Goal: Task Accomplishment & Management: Manage account settings

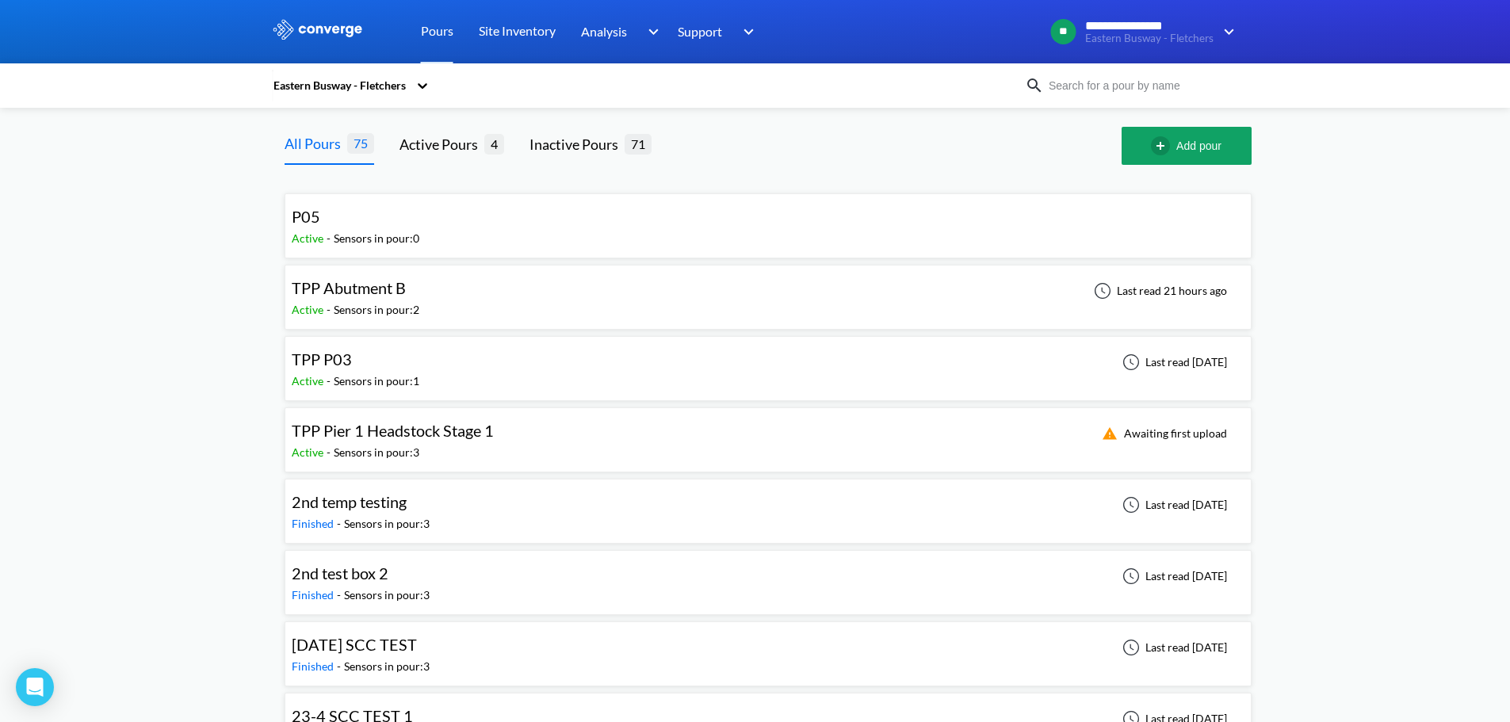
click at [406, 285] on span "TPP Abutment B" at bounding box center [349, 287] width 114 height 19
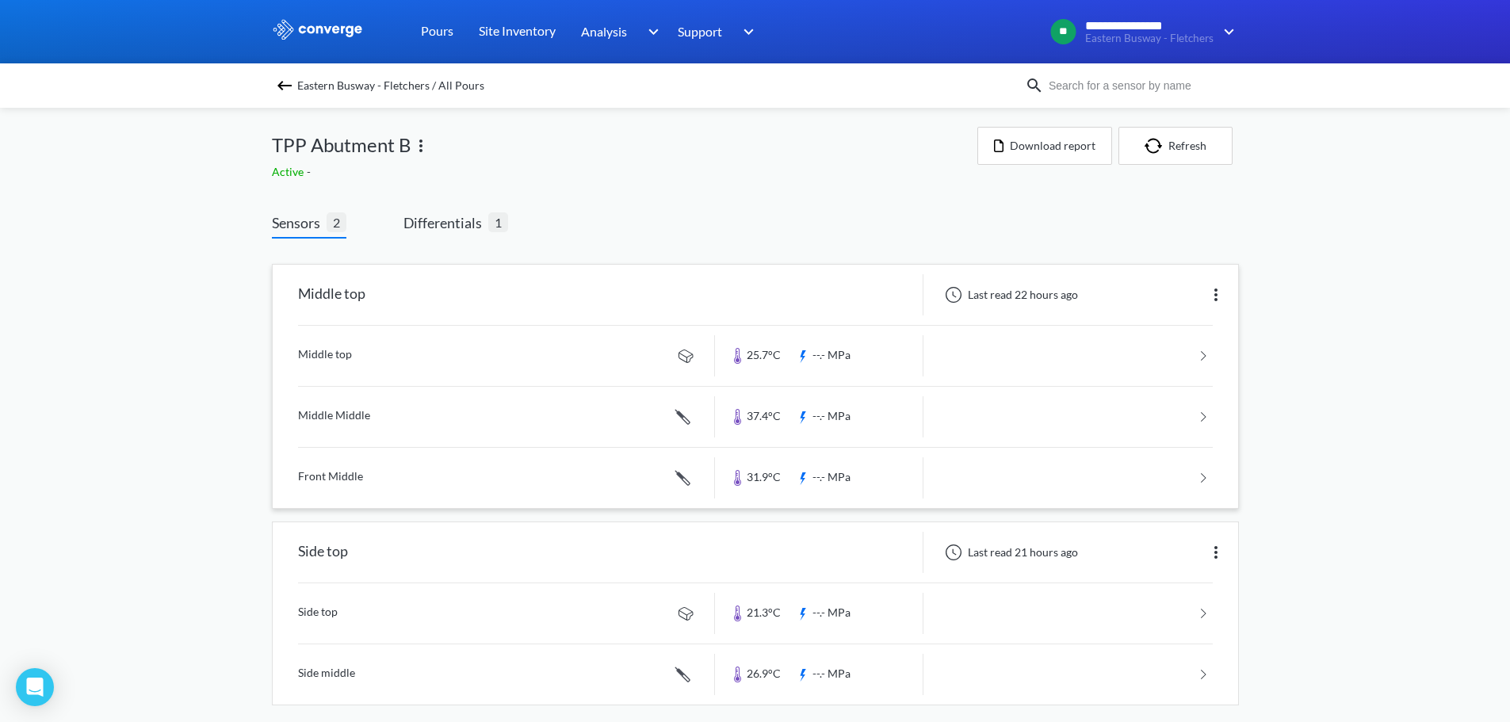
click at [1215, 300] on img at bounding box center [1216, 294] width 19 height 19
click at [1148, 296] on div "Edit" at bounding box center [1174, 295] width 101 height 30
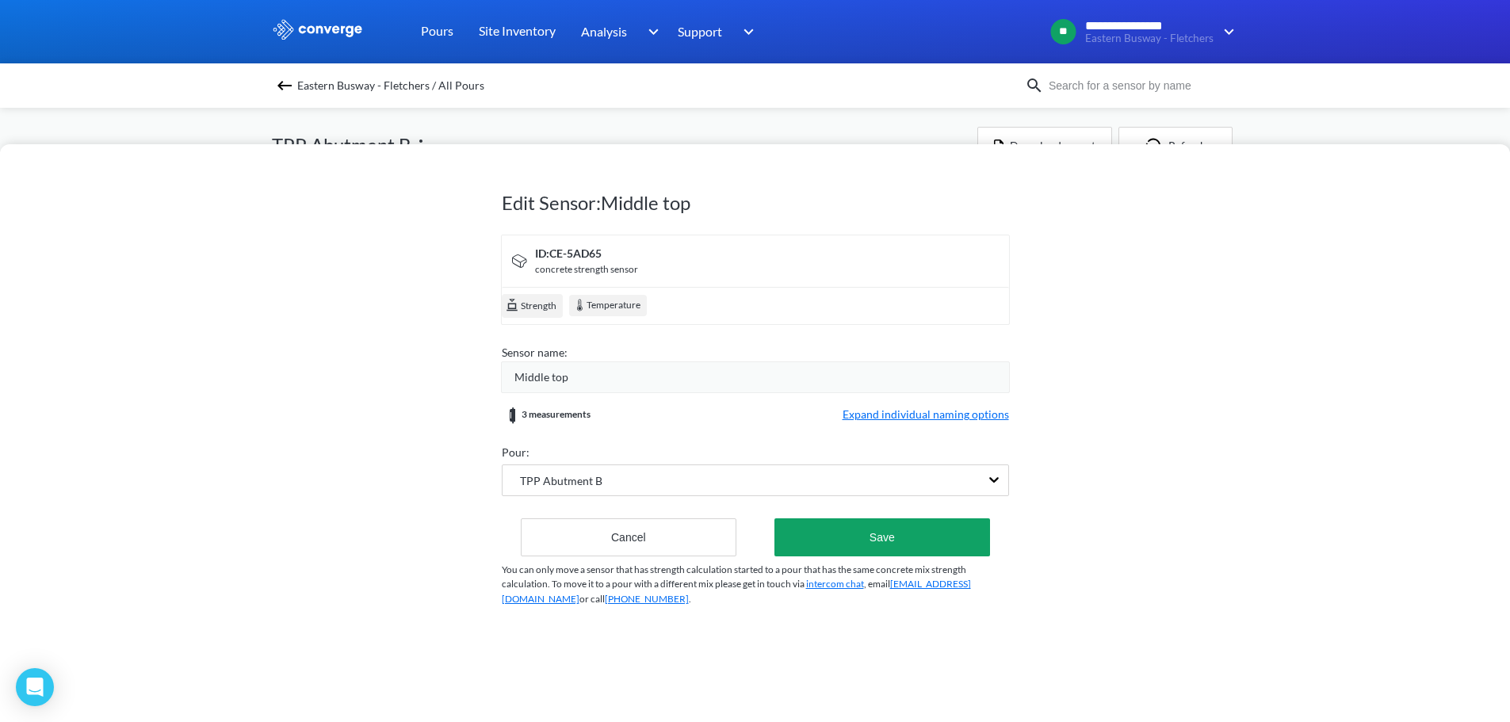
click at [912, 413] on span "Expand individual naming options" at bounding box center [926, 415] width 166 height 19
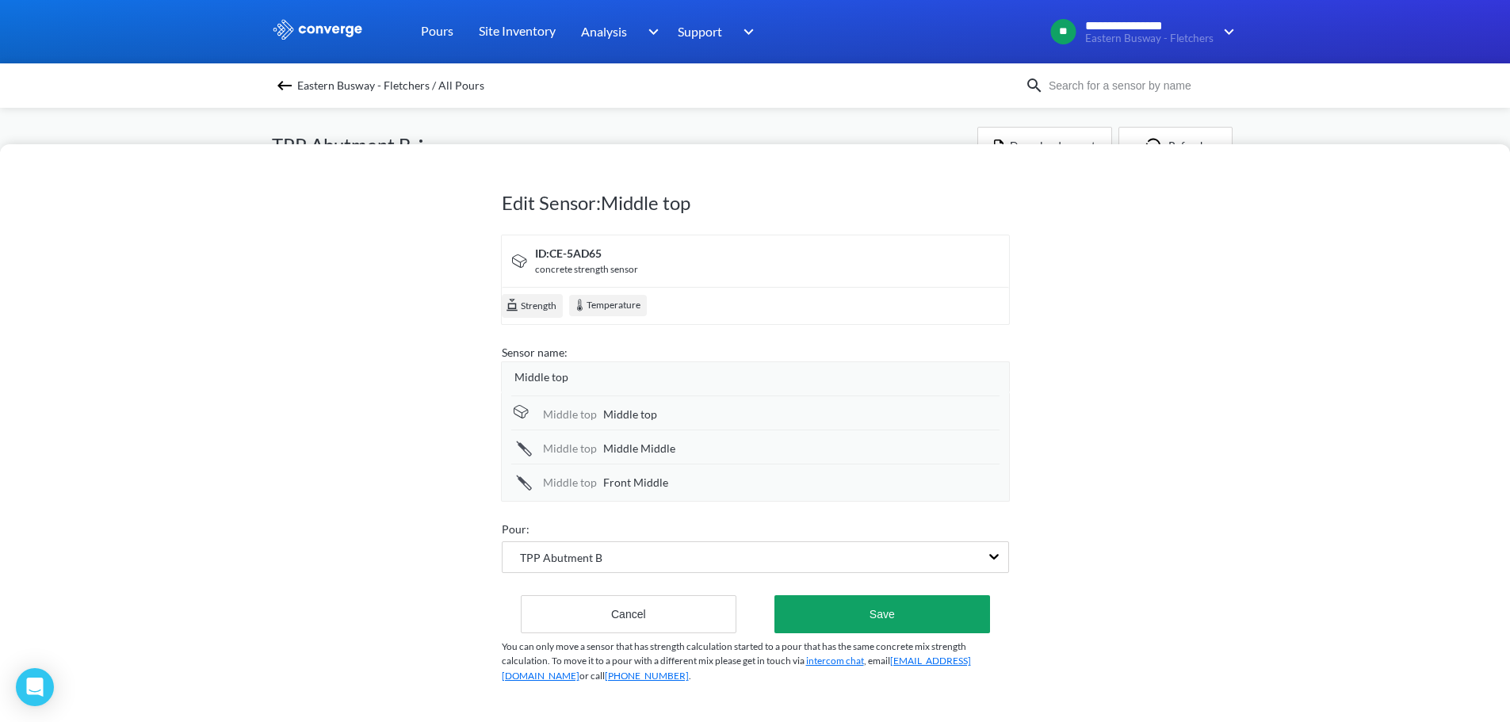
click at [587, 373] on div "Middle top" at bounding box center [762, 377] width 495 height 17
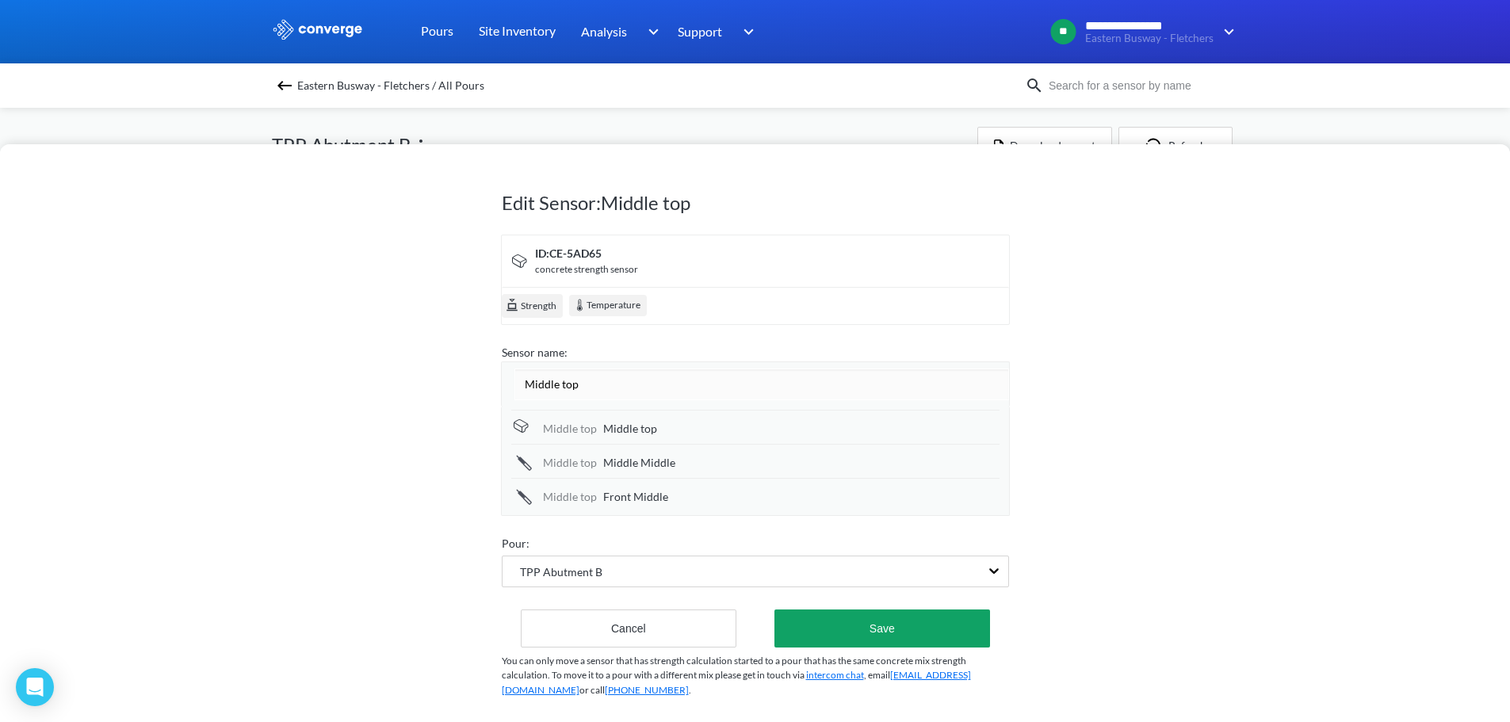
drag, startPoint x: 607, startPoint y: 388, endPoint x: 515, endPoint y: 385, distance: 92.0
click at [515, 385] on input "Middle top" at bounding box center [762, 385] width 495 height 32
type input "Sensor 1"
click at [1104, 510] on div "Edit Sensor: Middle top ID: CE-5AD65 concrete strength sensor Strength Temperat…" at bounding box center [755, 433] width 1510 height 578
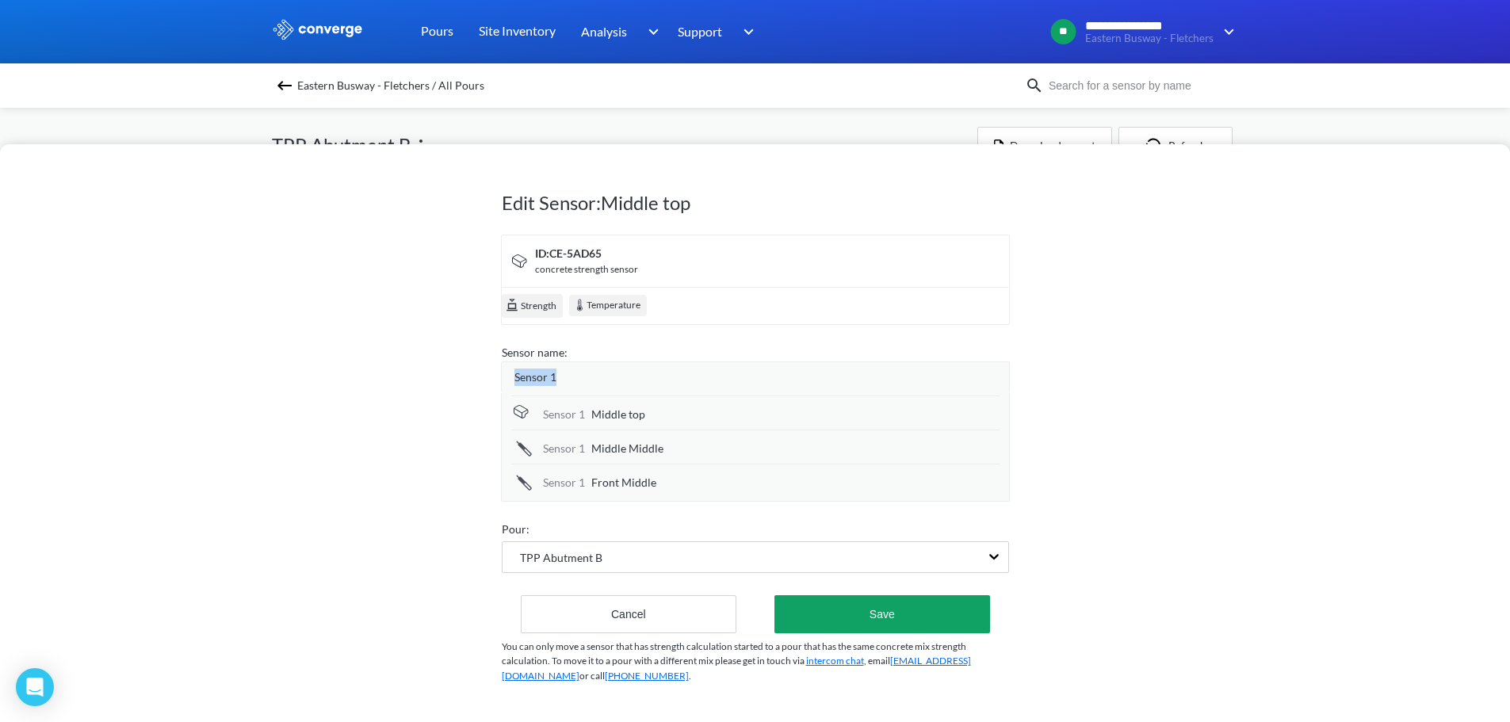
drag, startPoint x: 560, startPoint y: 377, endPoint x: 500, endPoint y: 378, distance: 59.5
click at [501, 378] on div "Sensor 1" at bounding box center [755, 377] width 509 height 31
drag, startPoint x: 590, startPoint y: 411, endPoint x: 764, endPoint y: 413, distance: 174.4
click at [764, 413] on div "Sensor 1 Middle top" at bounding box center [755, 413] width 488 height 34
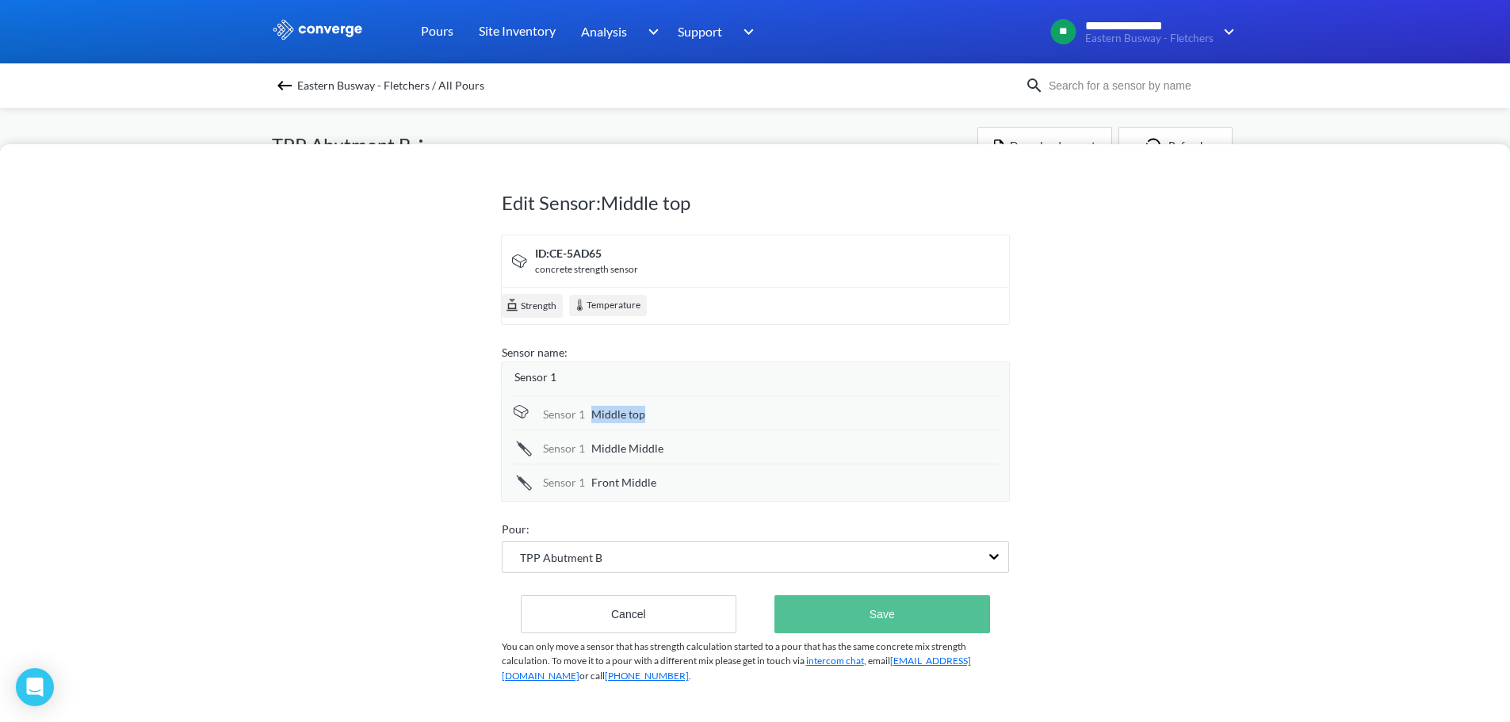
click at [871, 612] on button "Save" at bounding box center [882, 614] width 215 height 38
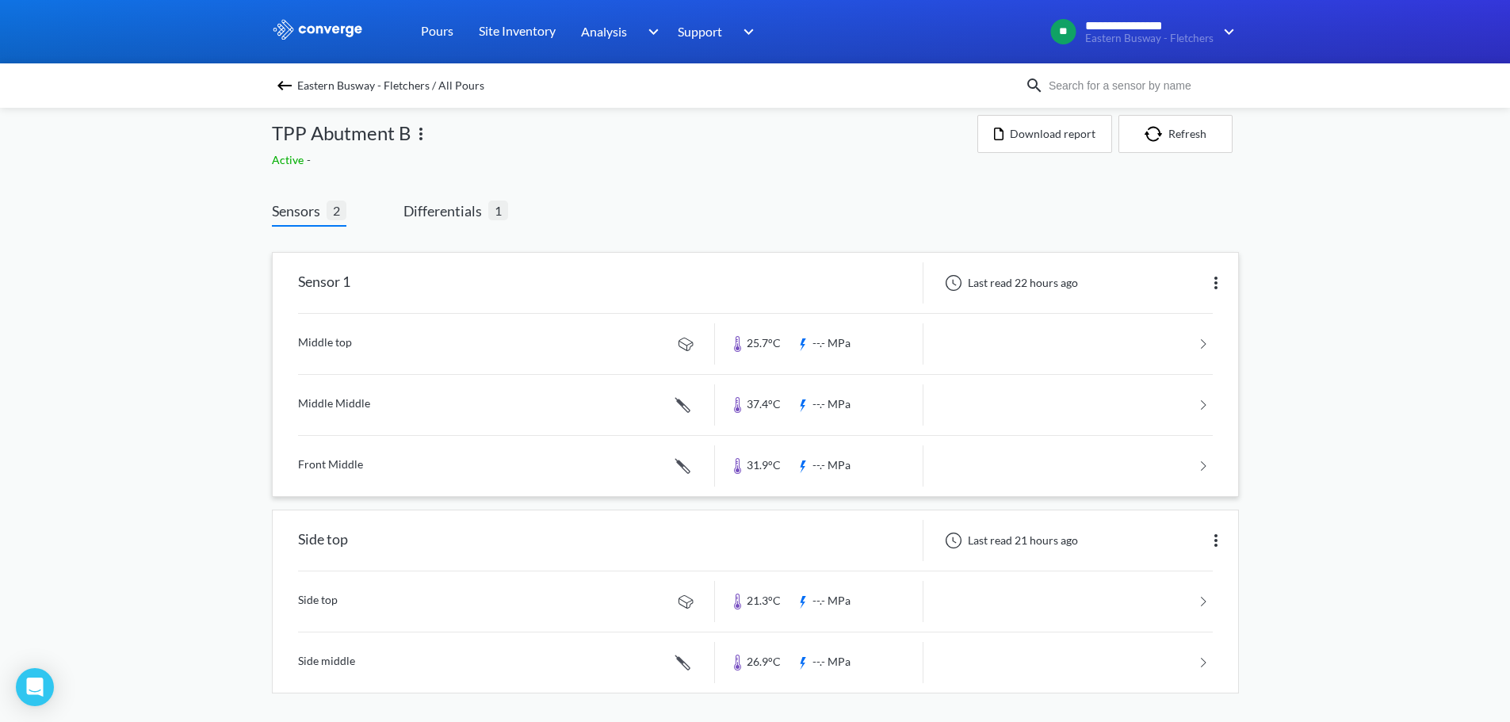
scroll to position [15, 0]
click at [1214, 534] on img at bounding box center [1216, 537] width 19 height 19
click at [1176, 547] on div "Edit" at bounding box center [1174, 537] width 101 height 30
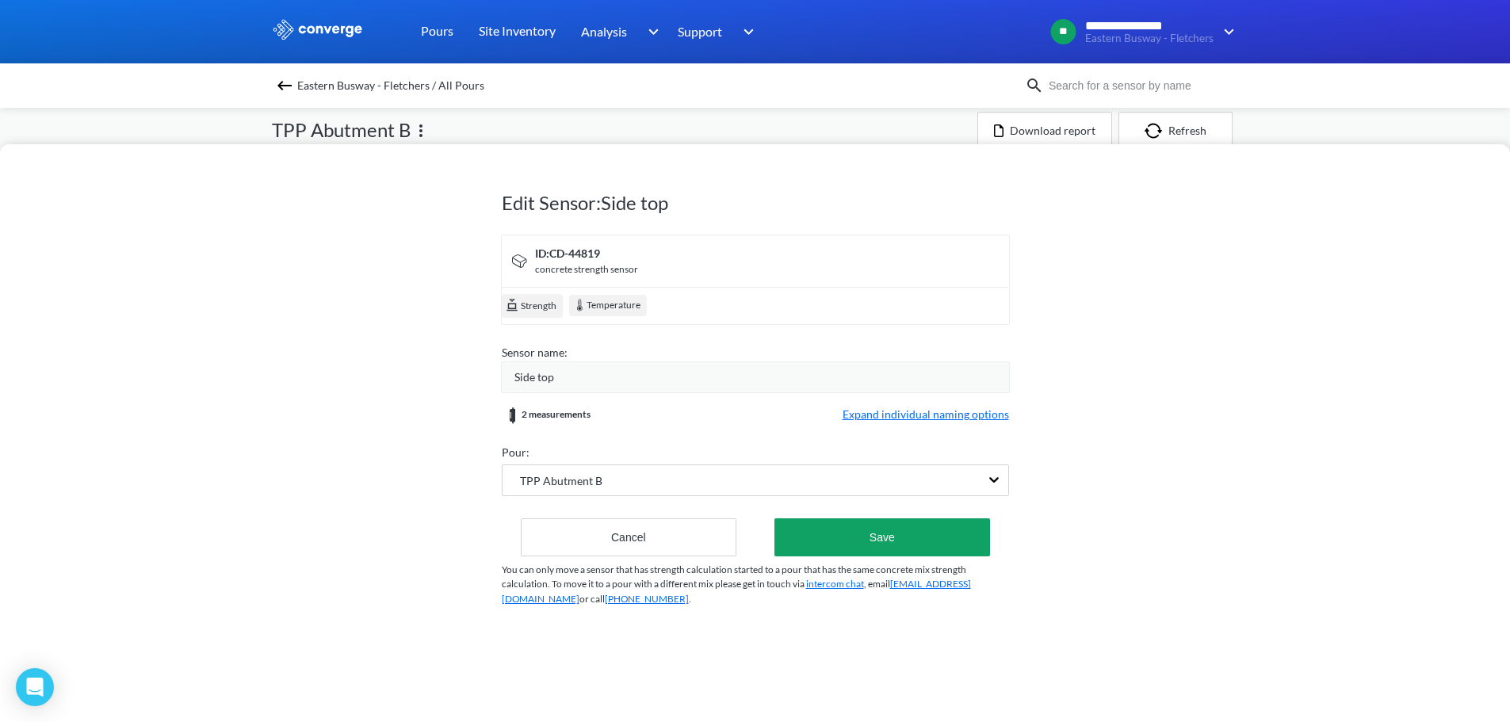
click at [615, 381] on div "Side top" at bounding box center [762, 377] width 495 height 17
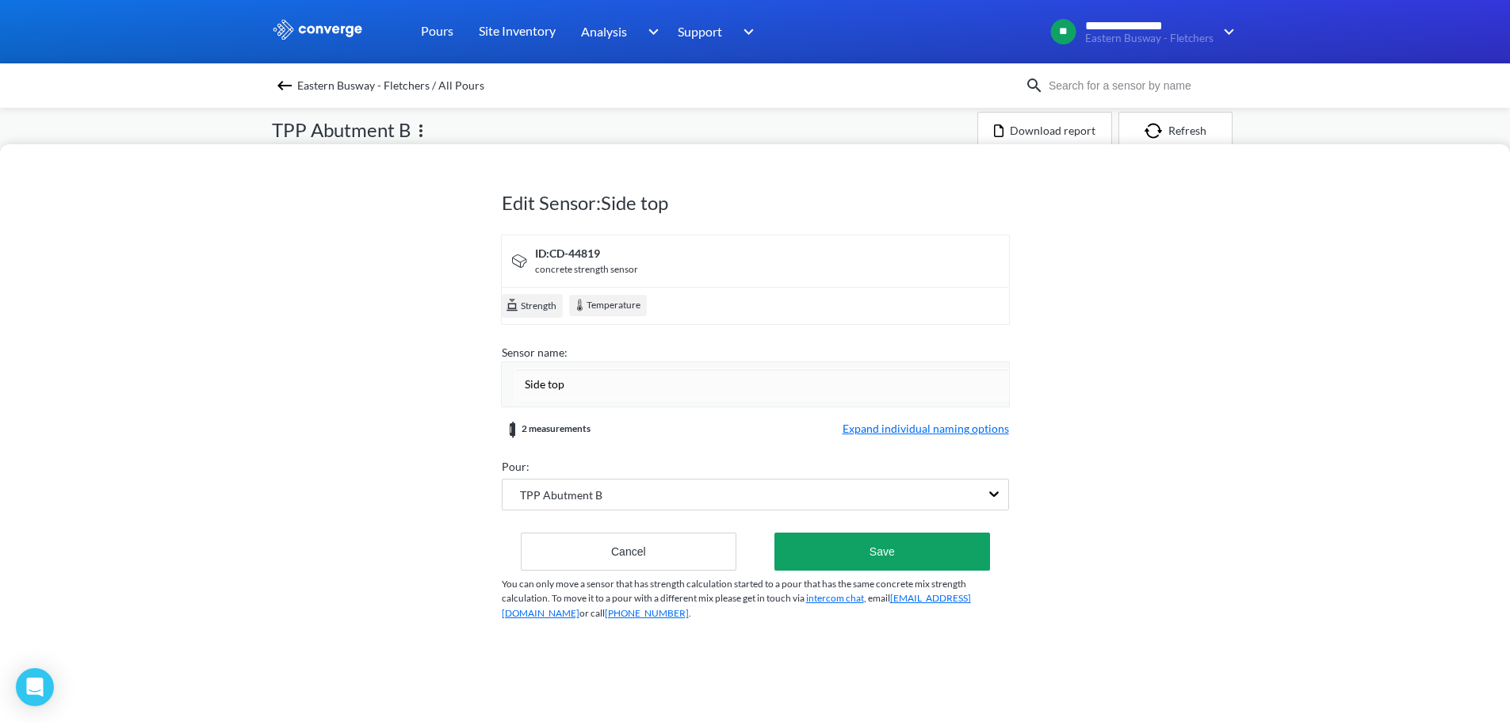
drag, startPoint x: 625, startPoint y: 380, endPoint x: 682, endPoint y: 411, distance: 64.2
click at [556, 381] on input "Side top" at bounding box center [762, 385] width 495 height 32
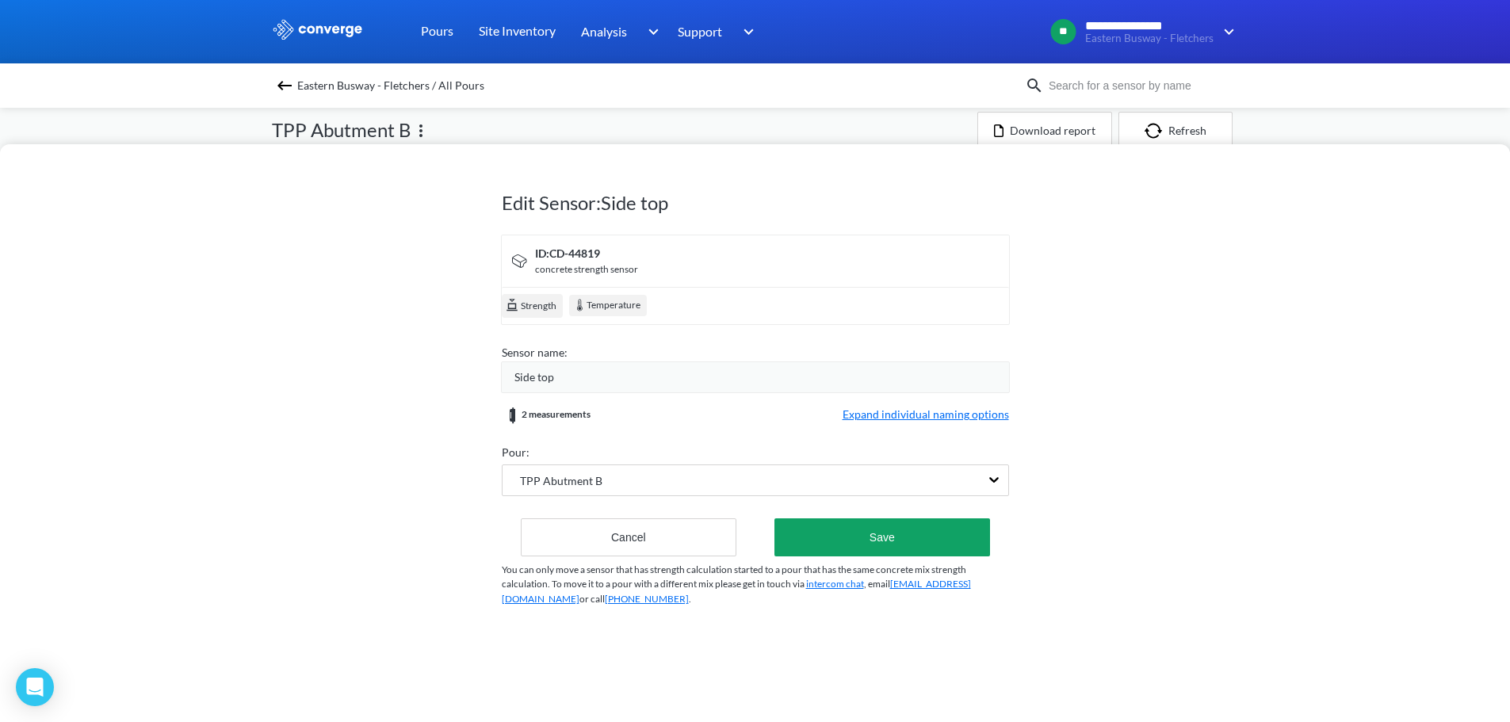
drag, startPoint x: 954, startPoint y: 432, endPoint x: 756, endPoint y: 402, distance: 200.5
click at [954, 432] on form "ID: CD-44819 concrete strength sensor Strength Temperature Sensor name: Side to…" at bounding box center [755, 396] width 507 height 322
click at [937, 416] on span "Expand individual naming options" at bounding box center [926, 415] width 166 height 19
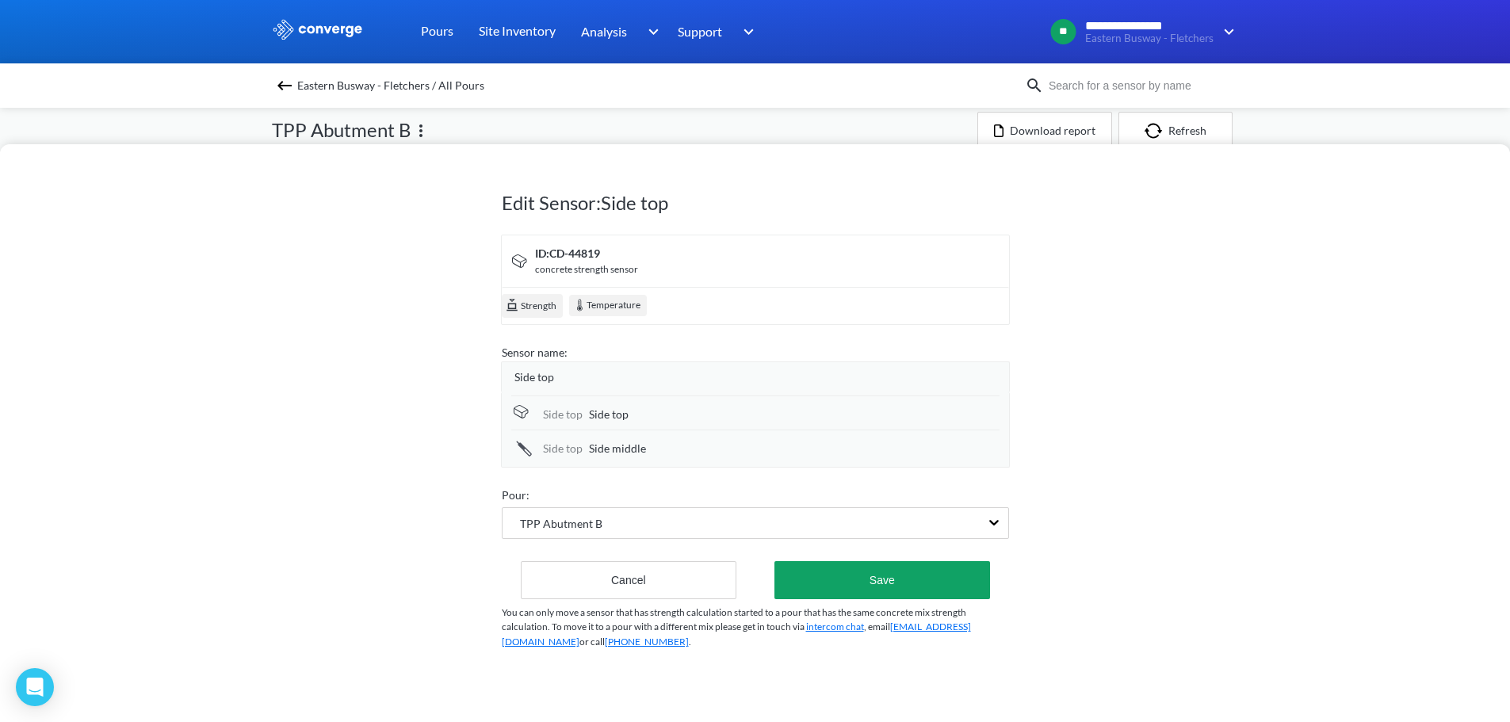
click at [583, 382] on div "Side top" at bounding box center [762, 377] width 495 height 17
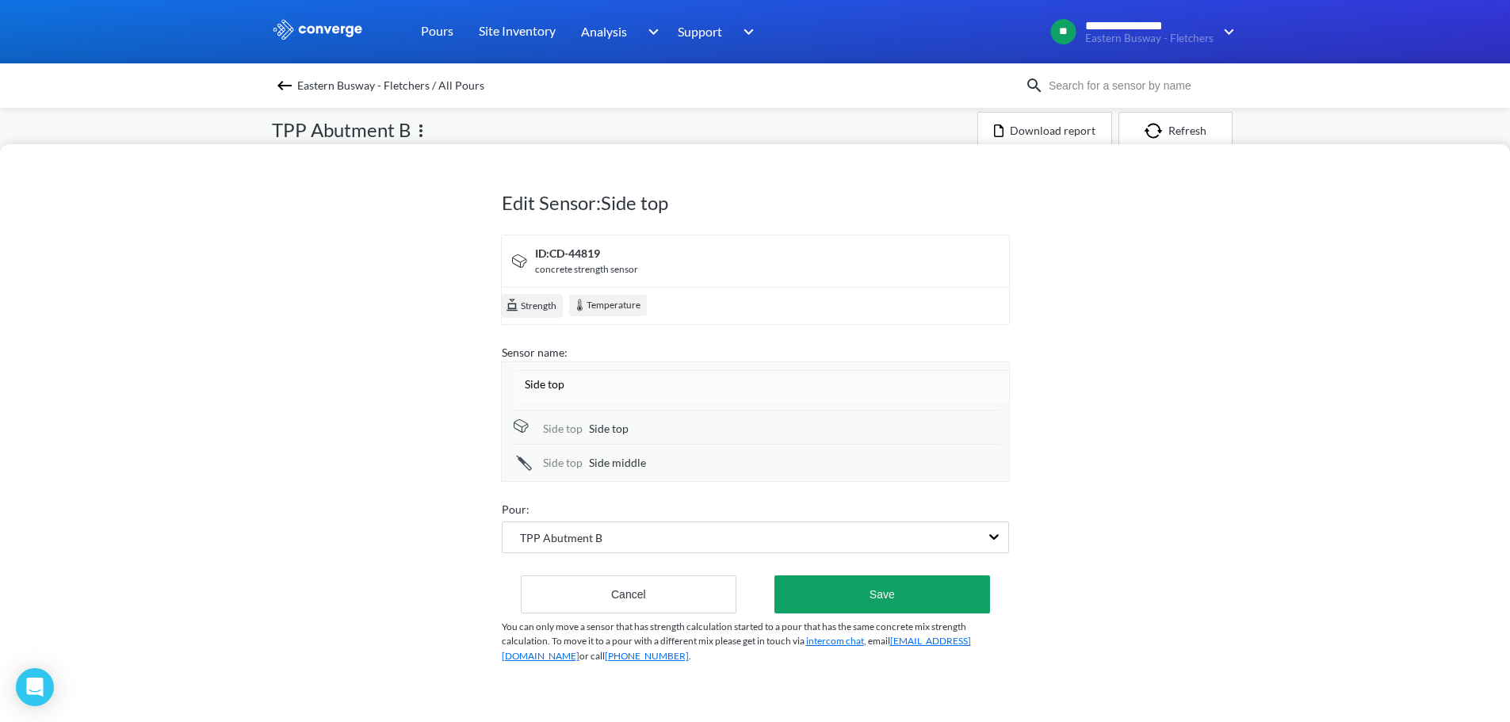
drag, startPoint x: 582, startPoint y: 376, endPoint x: 448, endPoint y: 379, distance: 134.0
click at [448, 379] on div "Edit Sensor: Side top ID: CD-44819 concrete strength sensor Strength Temperatur…" at bounding box center [755, 433] width 1510 height 578
drag, startPoint x: 591, startPoint y: 381, endPoint x: 463, endPoint y: 386, distance: 128.5
click at [463, 386] on div "Edit Sensor: Side top ID: CD-44819 concrete strength sensor Strength Temperatur…" at bounding box center [755, 433] width 1510 height 578
type input "Side"
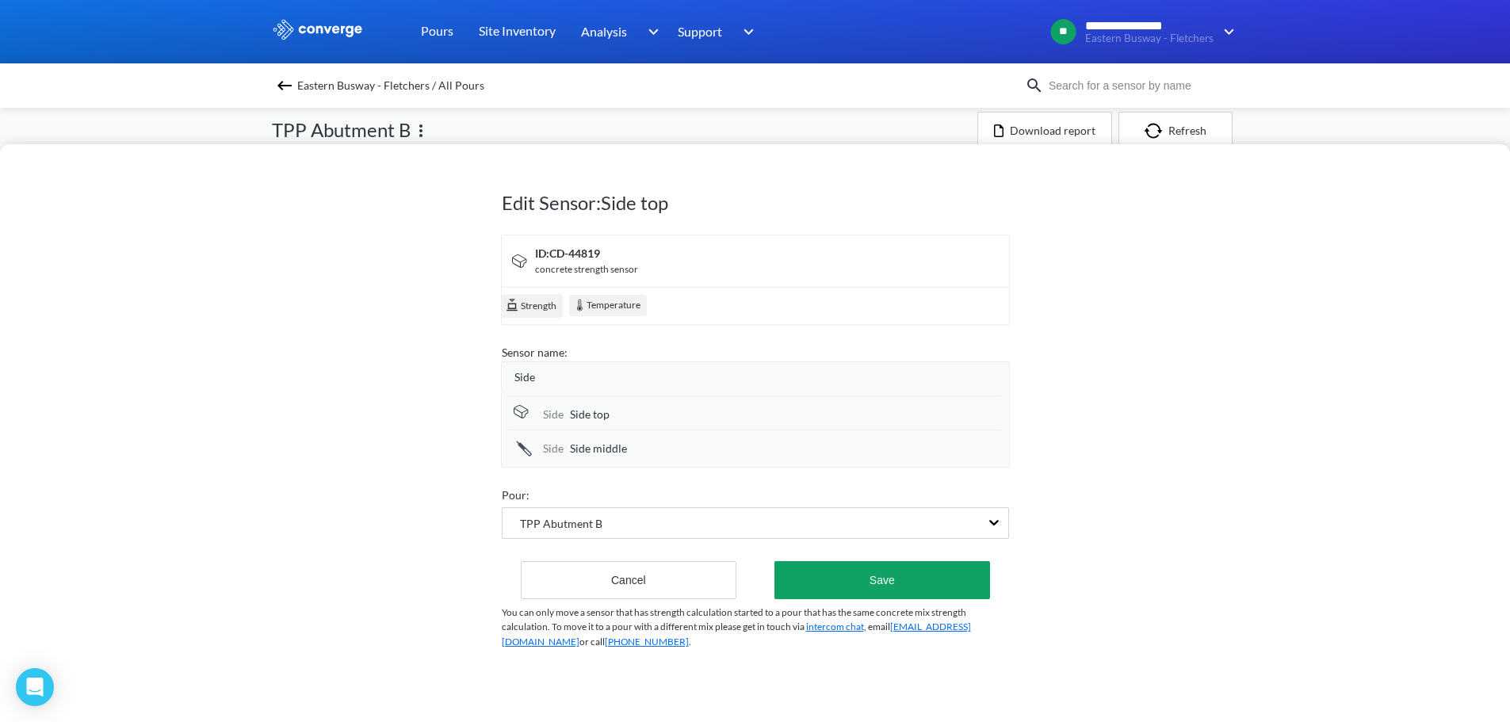
click at [486, 378] on div "Edit Sensor: Side top ID: CD-44819 concrete strength sensor Strength Temperatur…" at bounding box center [755, 433] width 1510 height 578
click at [689, 418] on div "Side top" at bounding box center [785, 414] width 430 height 17
drag, startPoint x: 687, startPoint y: 418, endPoint x: 530, endPoint y: 414, distance: 157.0
click at [530, 414] on div "Side Side top" at bounding box center [755, 414] width 488 height 36
type input "top"
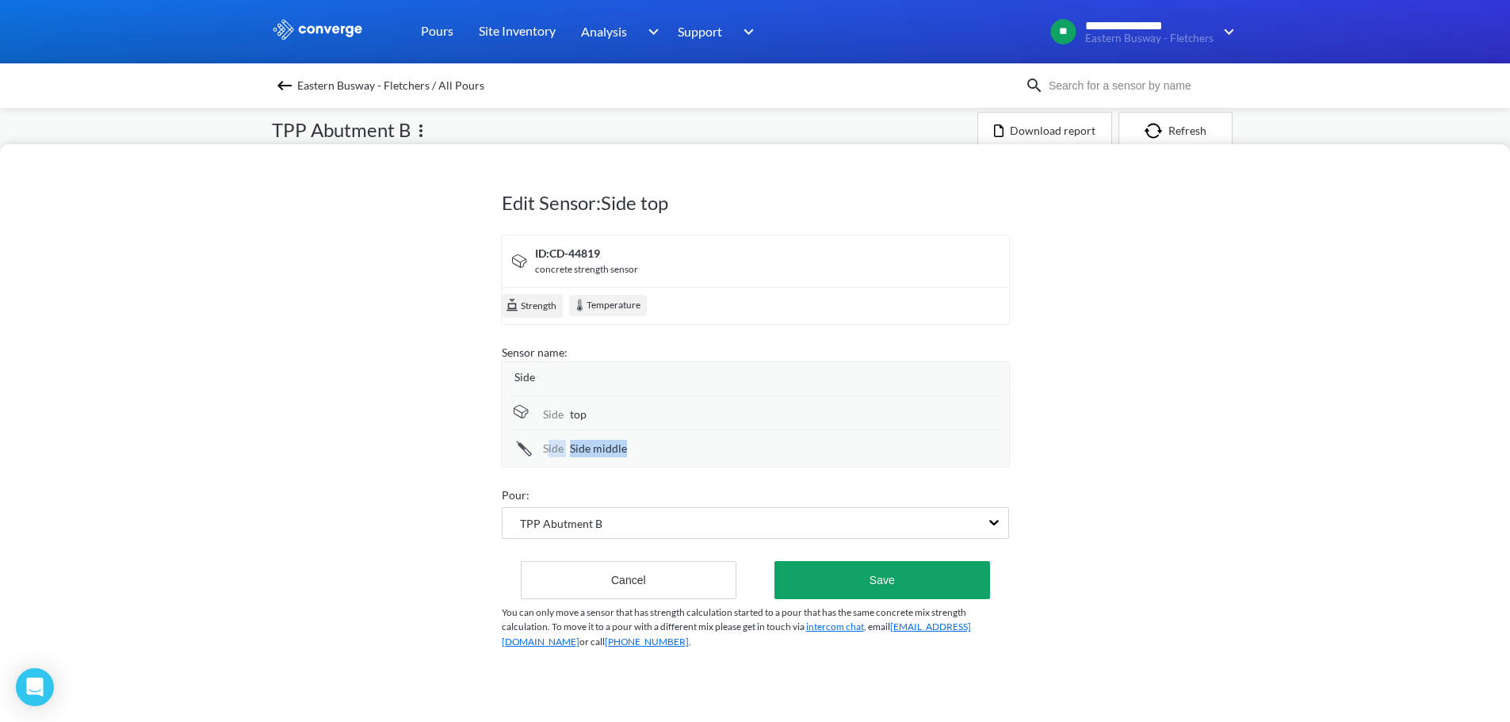
drag, startPoint x: 725, startPoint y: 446, endPoint x: 546, endPoint y: 430, distance: 179.9
click at [546, 430] on div "Side Side middle" at bounding box center [755, 447] width 488 height 34
click at [631, 446] on div "Side middle" at bounding box center [785, 448] width 430 height 17
drag, startPoint x: 651, startPoint y: 452, endPoint x: 548, endPoint y: 453, distance: 103.1
click at [548, 453] on div "Side Side middle" at bounding box center [755, 448] width 488 height 36
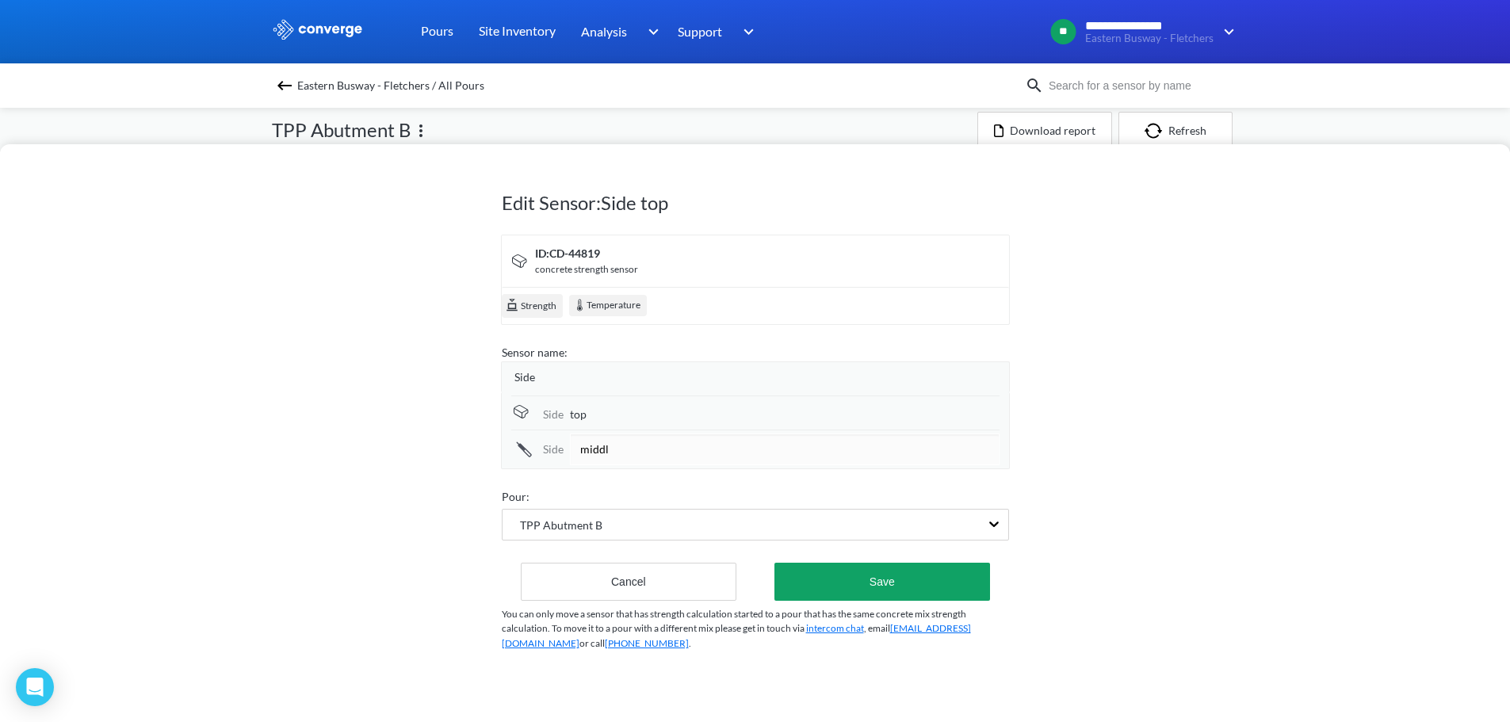
type input "middle"
click at [863, 581] on button "Save" at bounding box center [882, 580] width 215 height 38
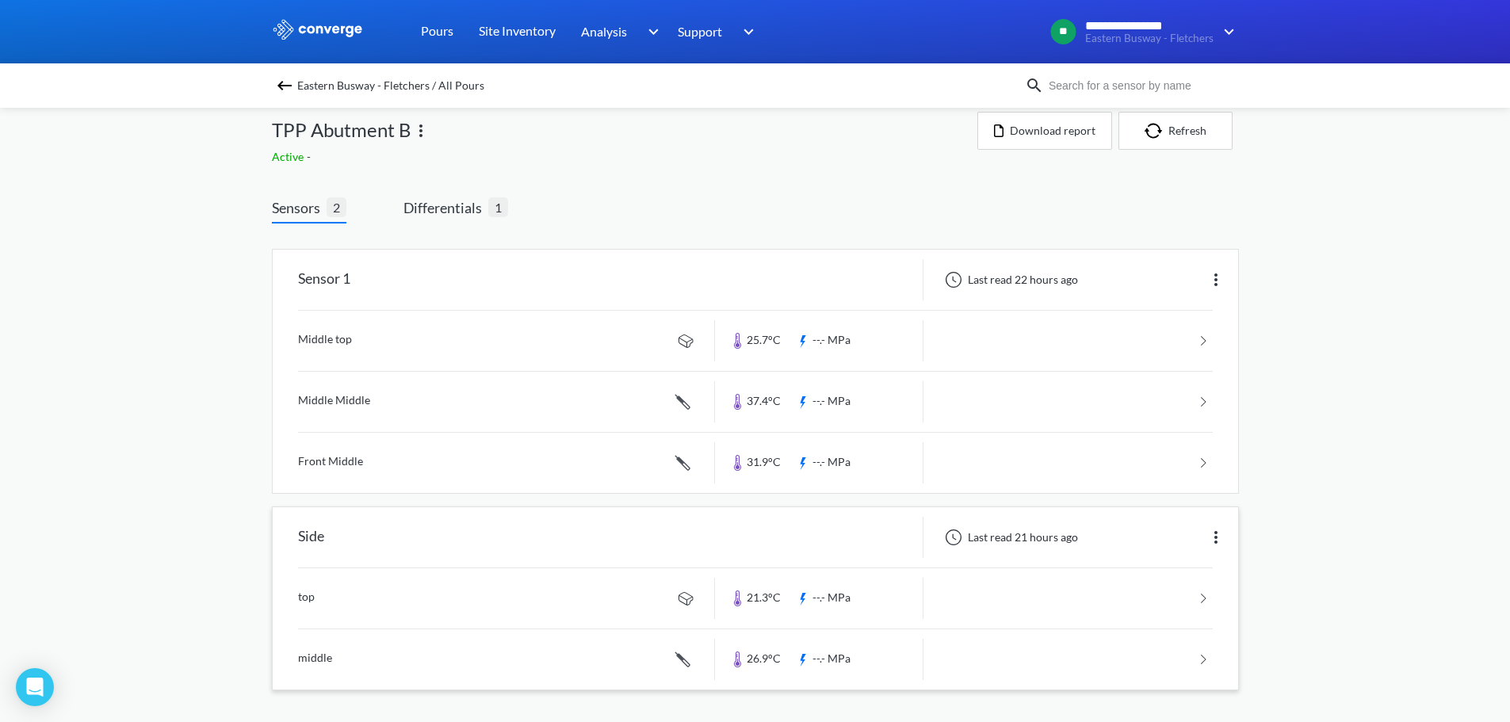
click at [350, 277] on div "Sensor 1" at bounding box center [324, 279] width 52 height 41
click at [346, 279] on div "Sensor 1" at bounding box center [324, 279] width 52 height 41
click at [1219, 277] on img at bounding box center [1216, 279] width 19 height 19
click at [1159, 281] on div "Edit" at bounding box center [1174, 280] width 101 height 30
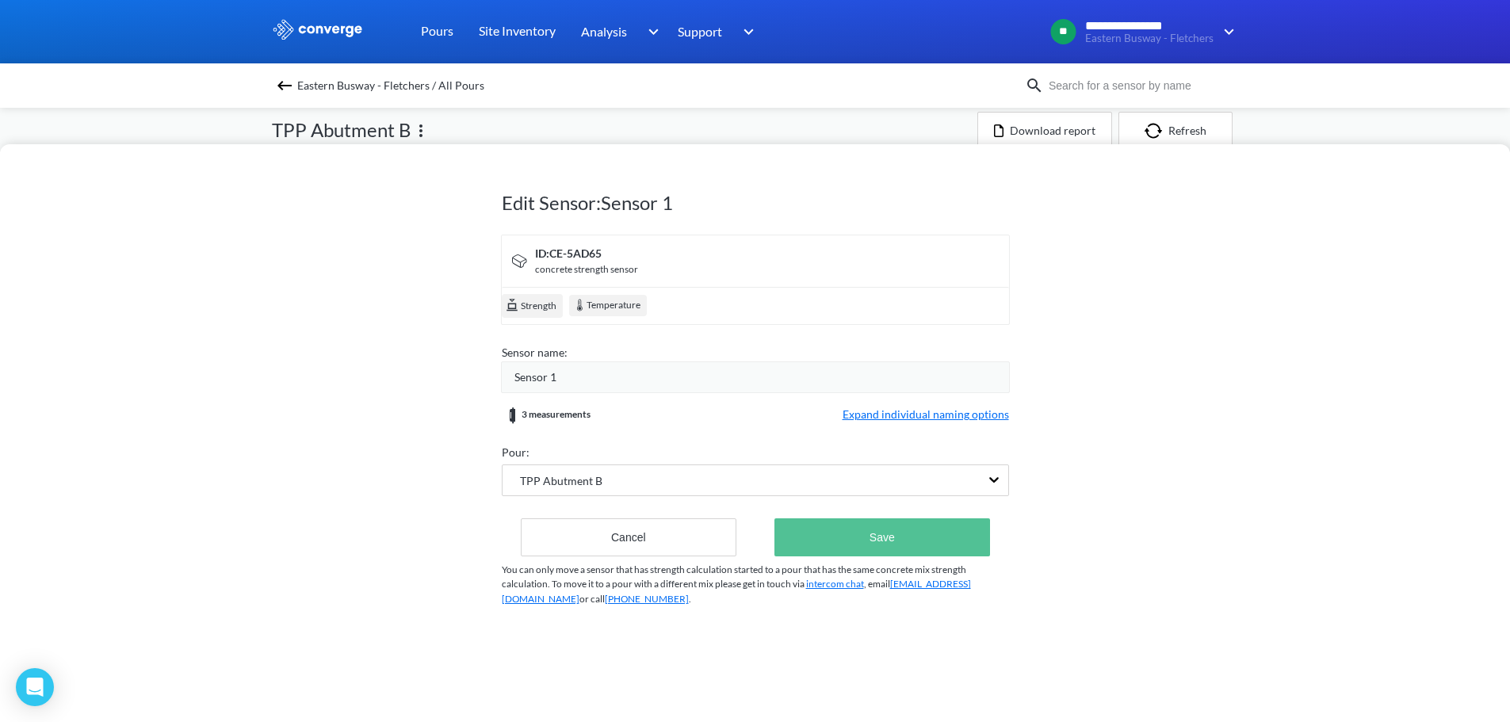
click at [944, 539] on button "Save" at bounding box center [882, 537] width 215 height 38
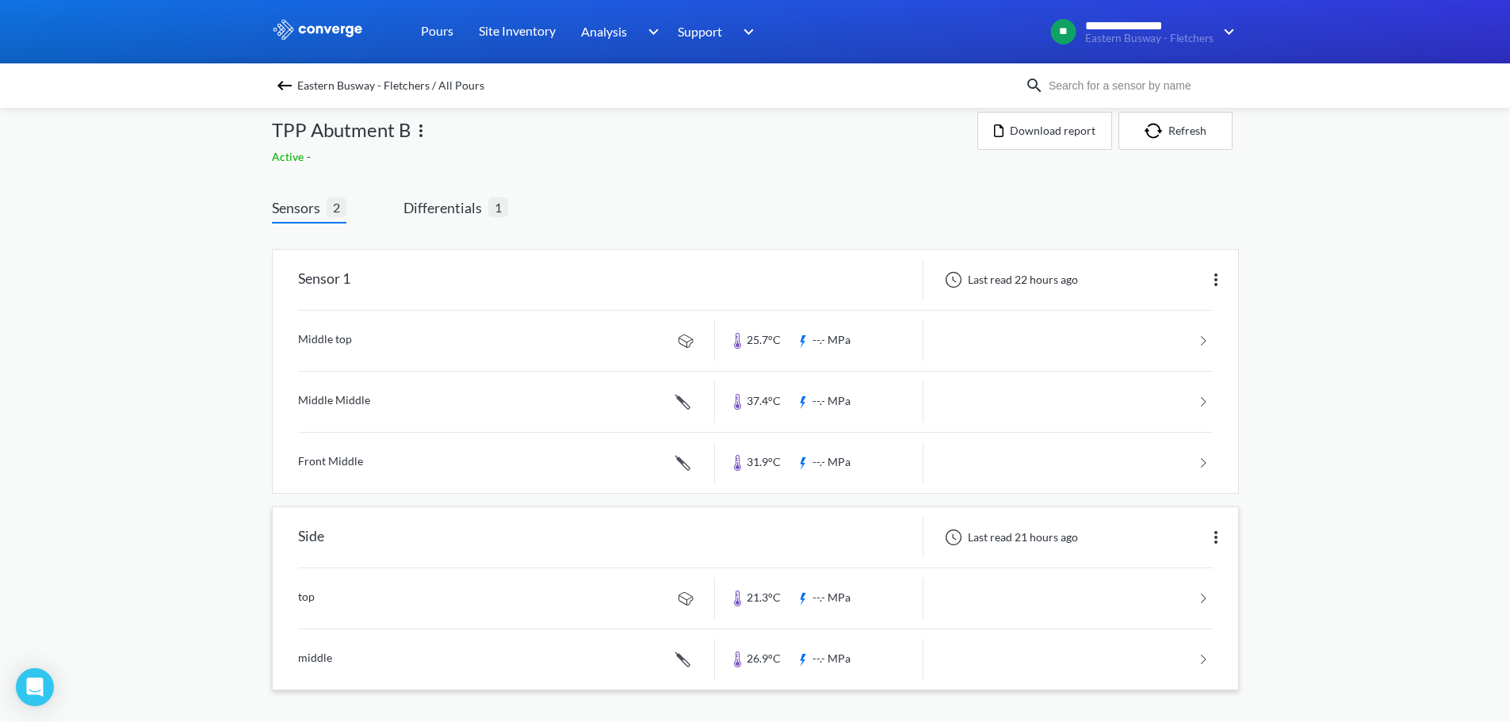
click at [1218, 543] on img at bounding box center [1216, 537] width 19 height 19
click at [1150, 527] on div "Edit" at bounding box center [1174, 537] width 101 height 30
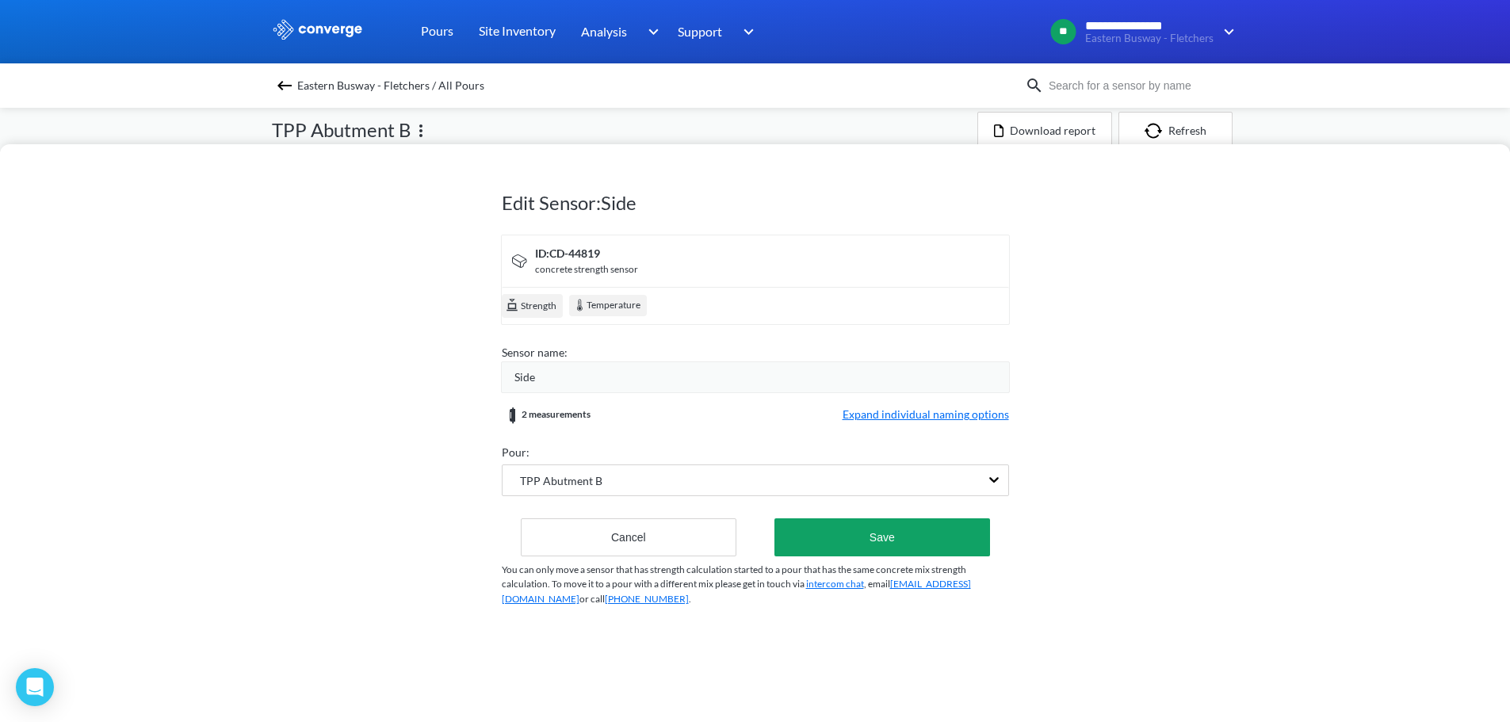
click at [549, 378] on div "Side" at bounding box center [762, 377] width 495 height 17
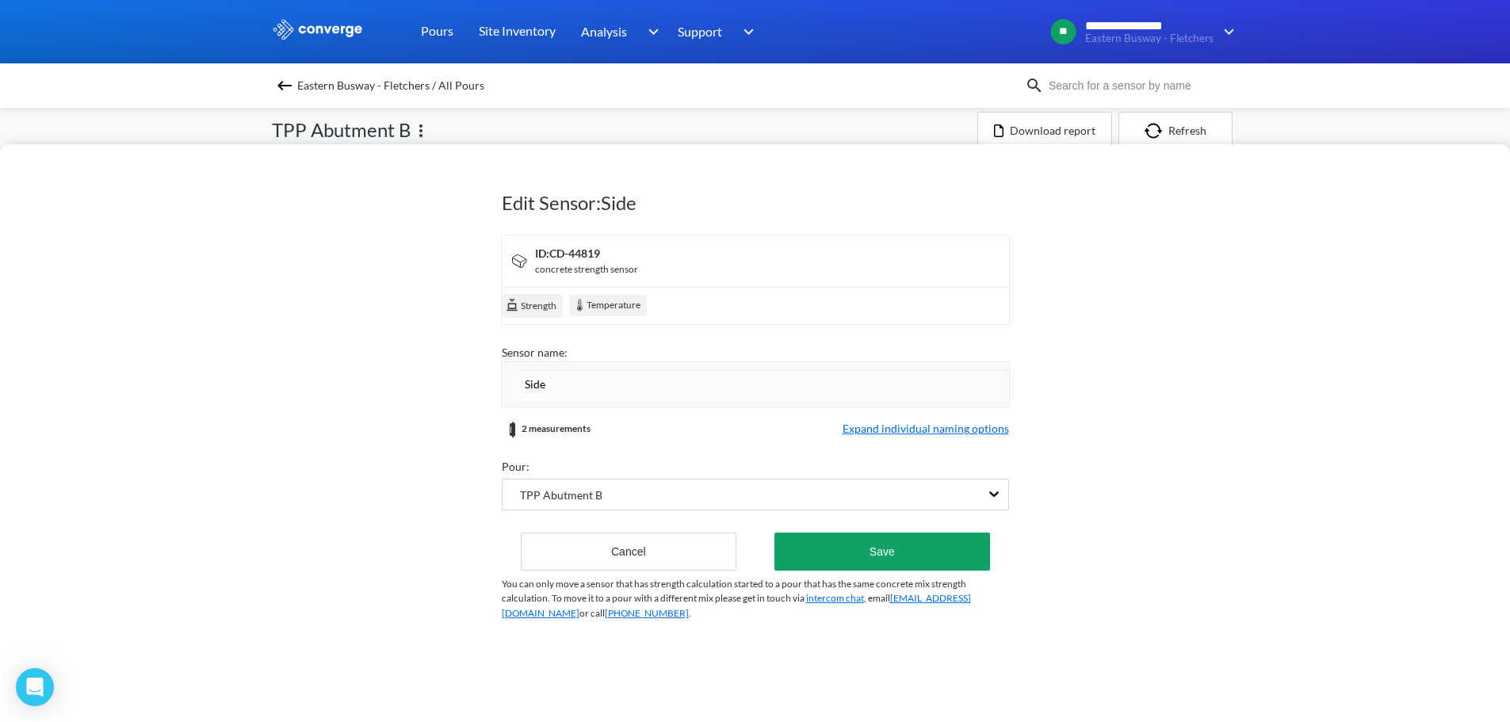
drag, startPoint x: 572, startPoint y: 384, endPoint x: 455, endPoint y: 383, distance: 116.5
click at [455, 383] on div "Edit Sensor: Side ID: CD-44819 concrete strength sensor Strength Temperature Se…" at bounding box center [755, 433] width 1510 height 578
type input "Sensor 2"
click at [914, 435] on form "ID: CD-44819 concrete strength sensor Strength Temperature Sensor name: Sensor …" at bounding box center [755, 403] width 507 height 336
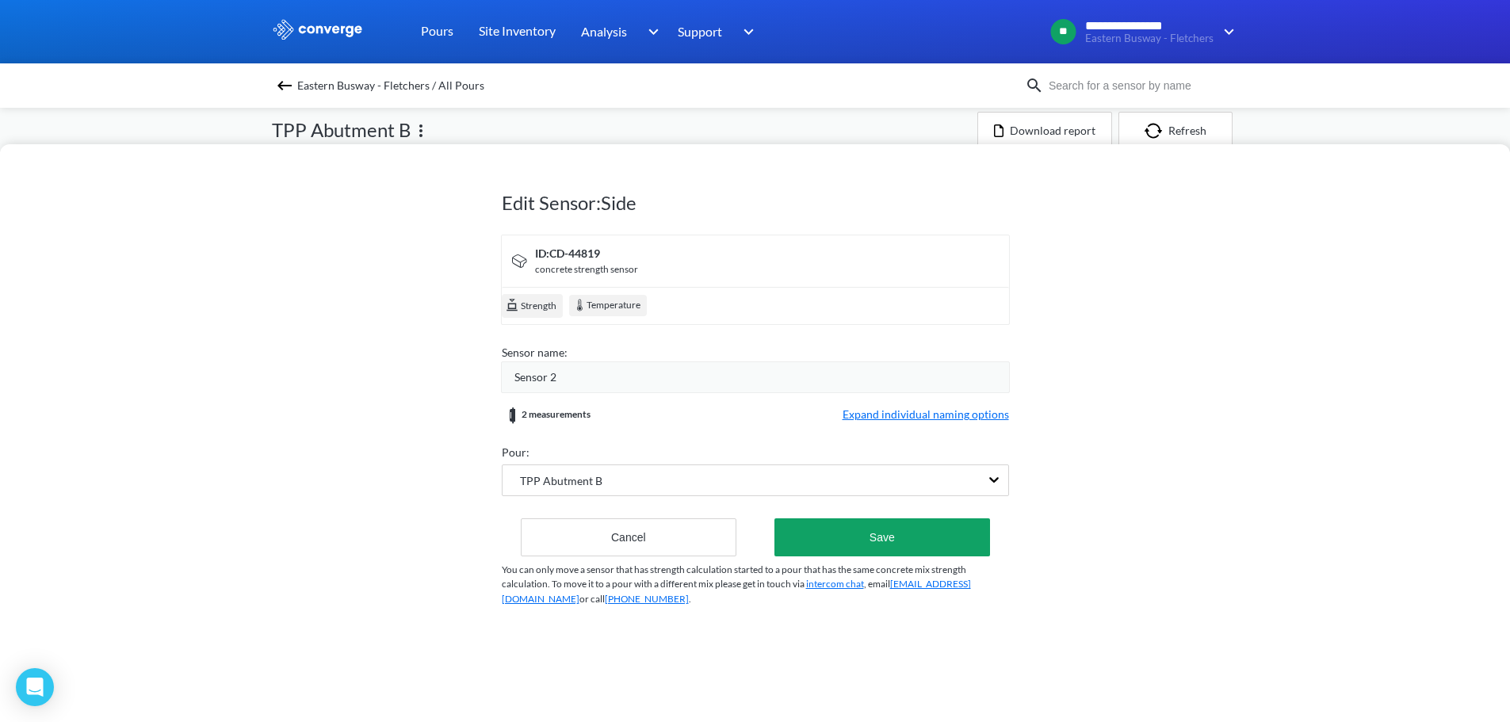
click at [886, 415] on span "Expand individual naming options" at bounding box center [926, 415] width 166 height 19
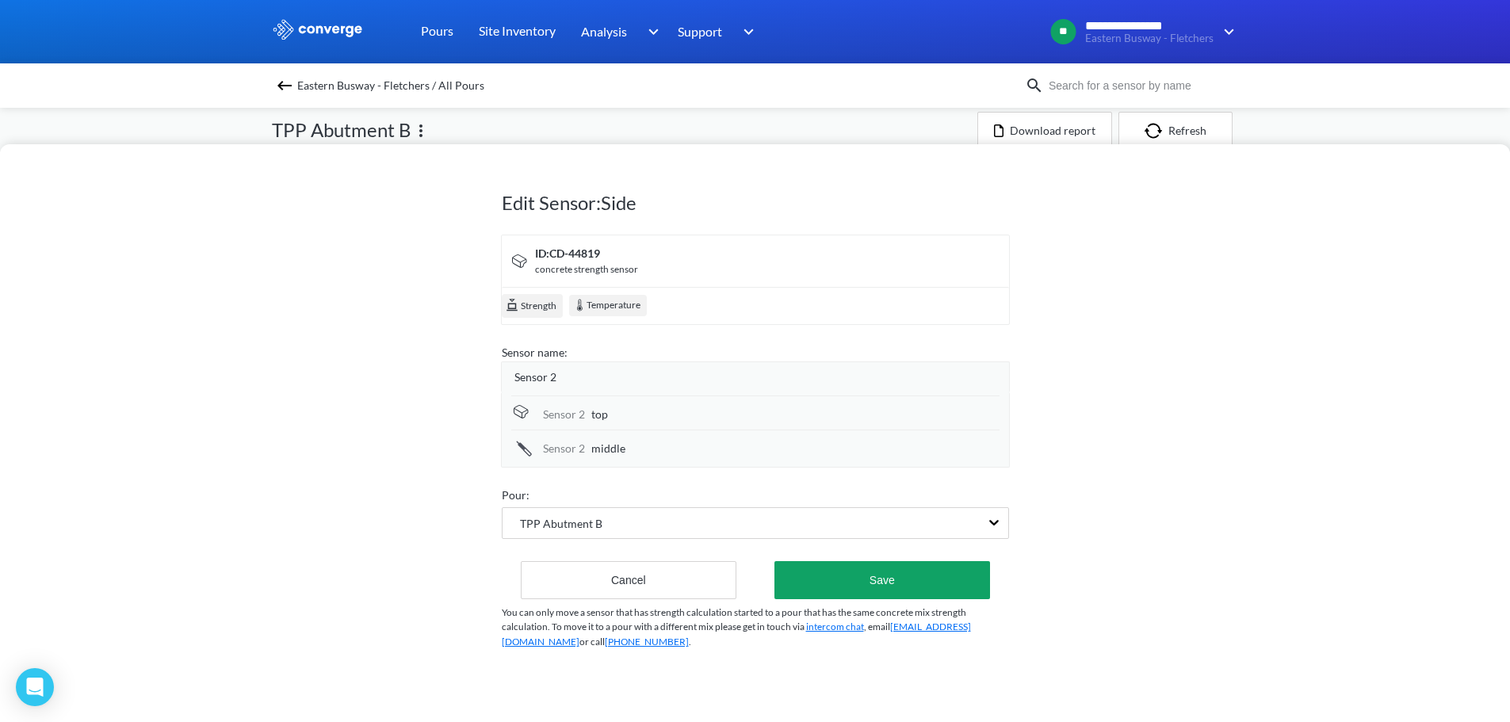
click at [592, 415] on span "top" at bounding box center [599, 414] width 17 height 17
click at [594, 412] on input "top" at bounding box center [795, 416] width 408 height 32
type input "side top"
click at [591, 455] on span "middle" at bounding box center [608, 448] width 34 height 17
drag, startPoint x: 600, startPoint y: 446, endPoint x: 609, endPoint y: 446, distance: 8.7
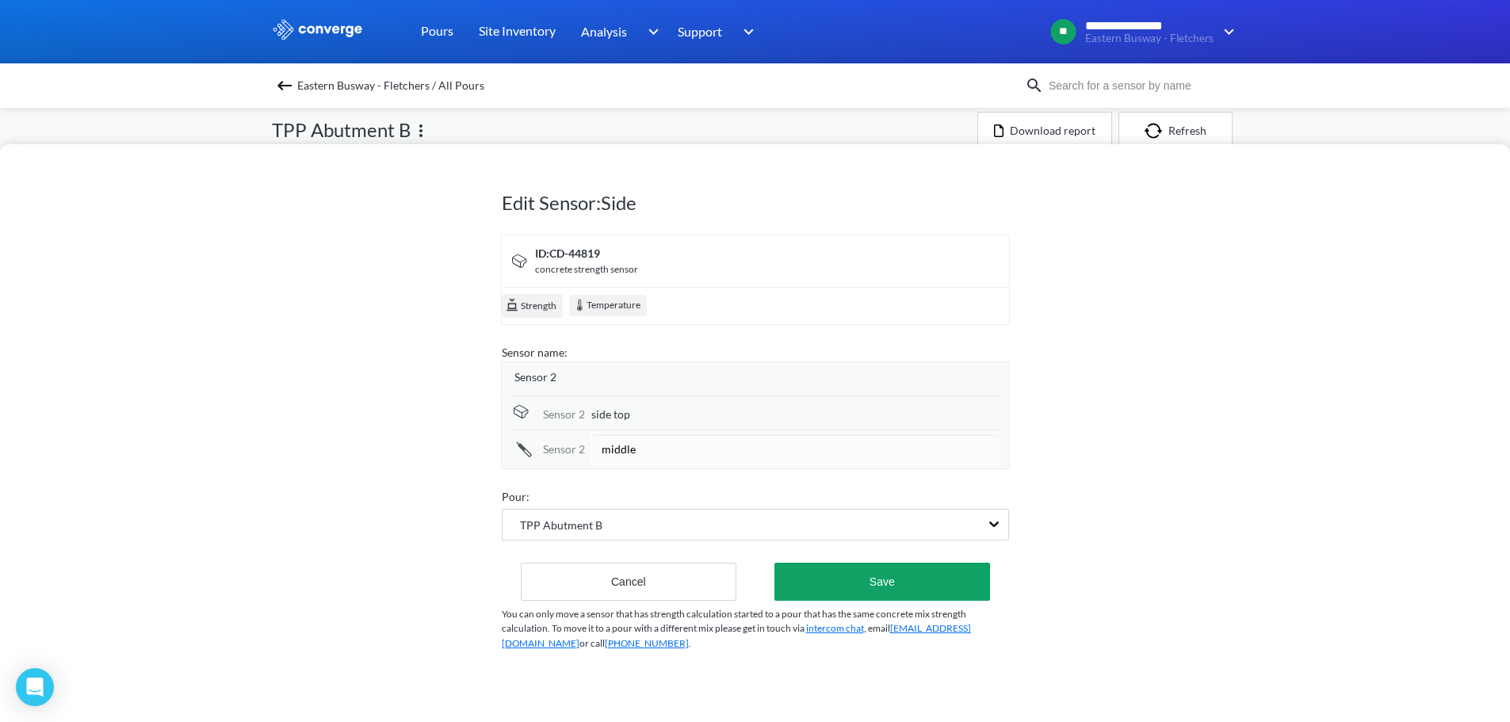
click at [601, 446] on input "middle" at bounding box center [795, 450] width 408 height 32
type input "side middle"
click at [878, 598] on button "Save" at bounding box center [882, 582] width 215 height 38
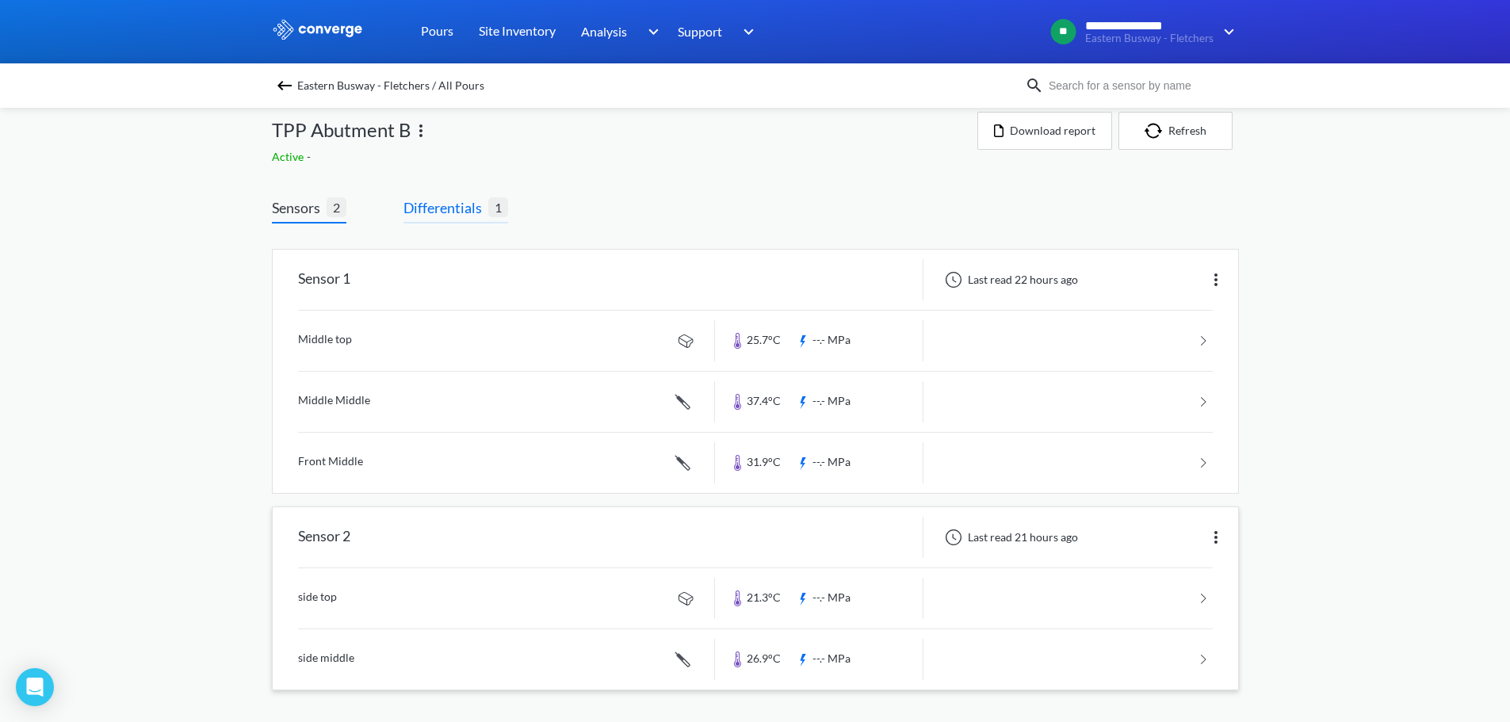
click at [449, 202] on span "Differentials" at bounding box center [446, 208] width 85 height 22
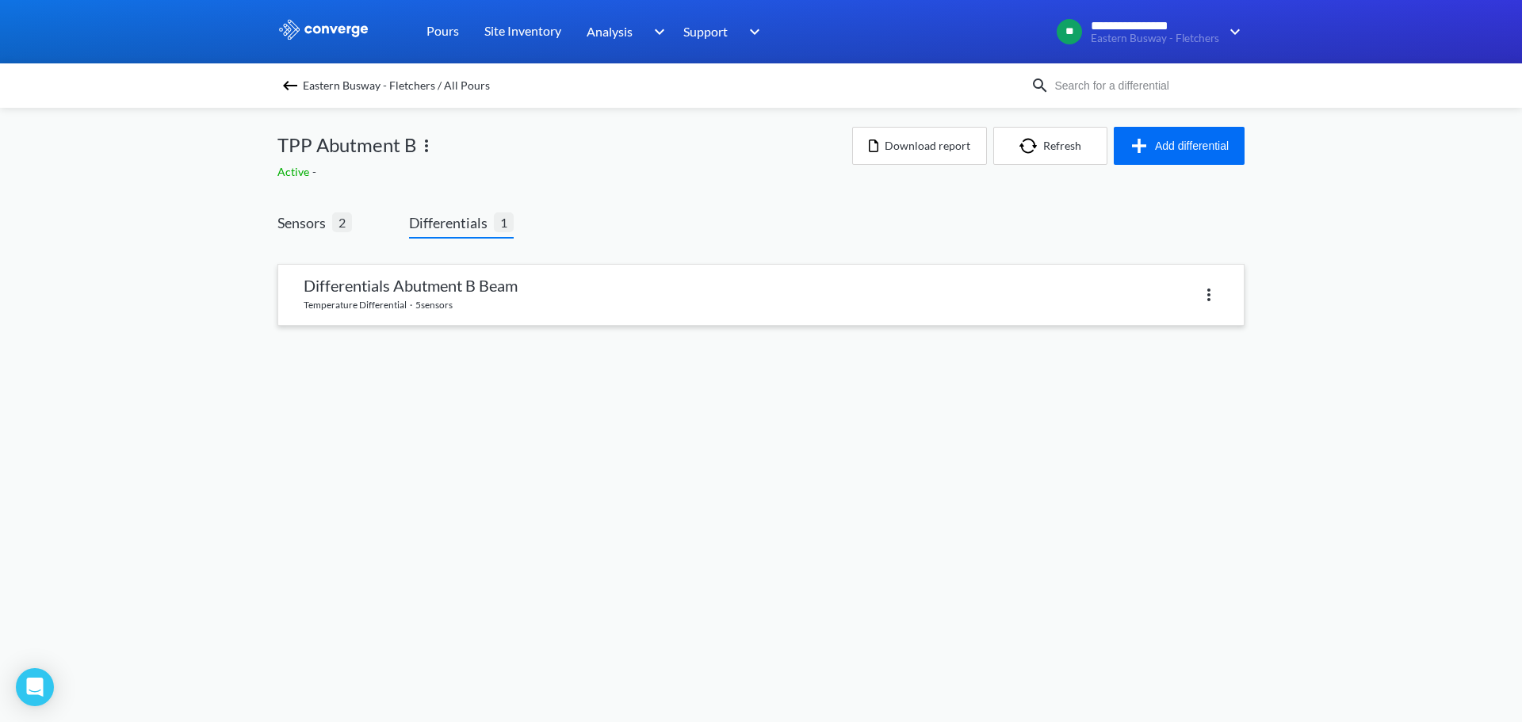
click at [452, 289] on link at bounding box center [761, 295] width 966 height 60
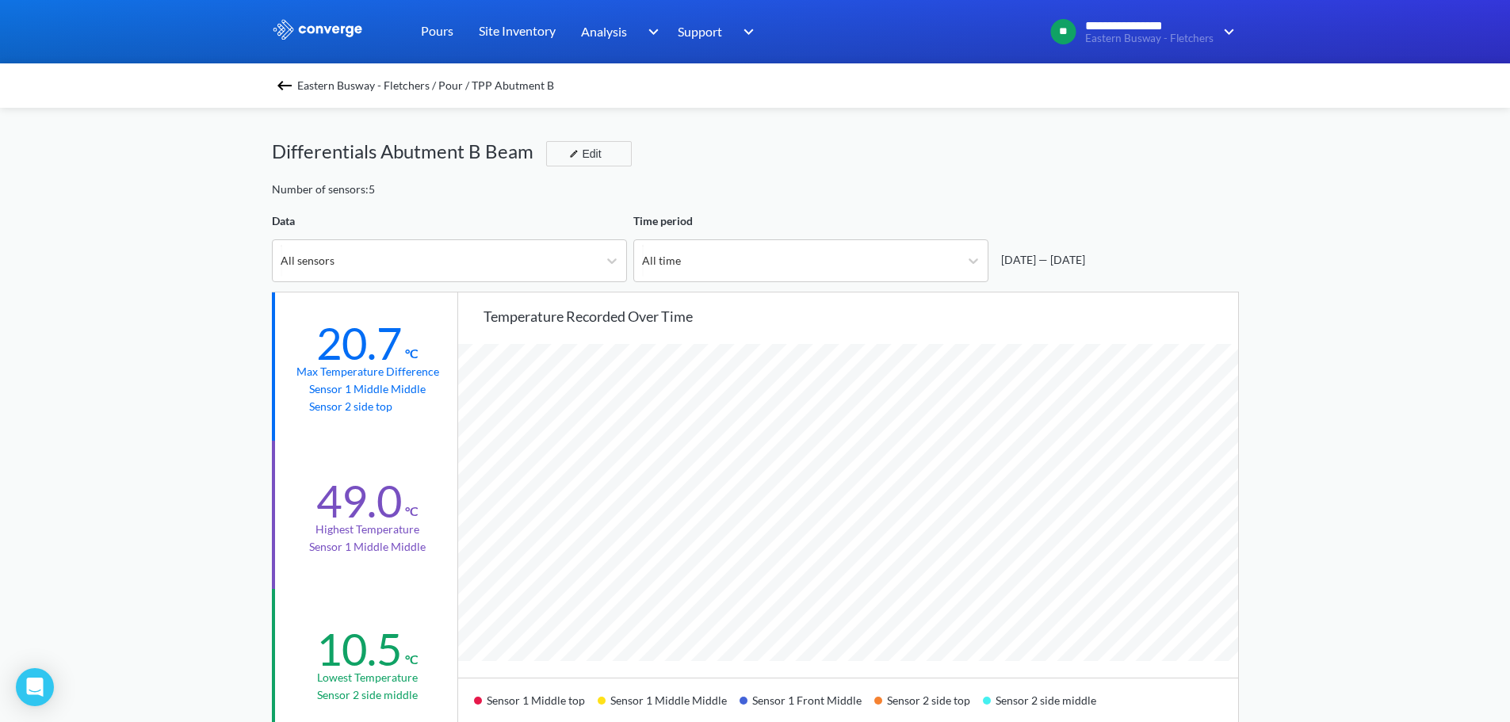
click at [328, 89] on span "Eastern Busway - Fletchers / Pour / TPP Abutment B" at bounding box center [425, 86] width 257 height 22
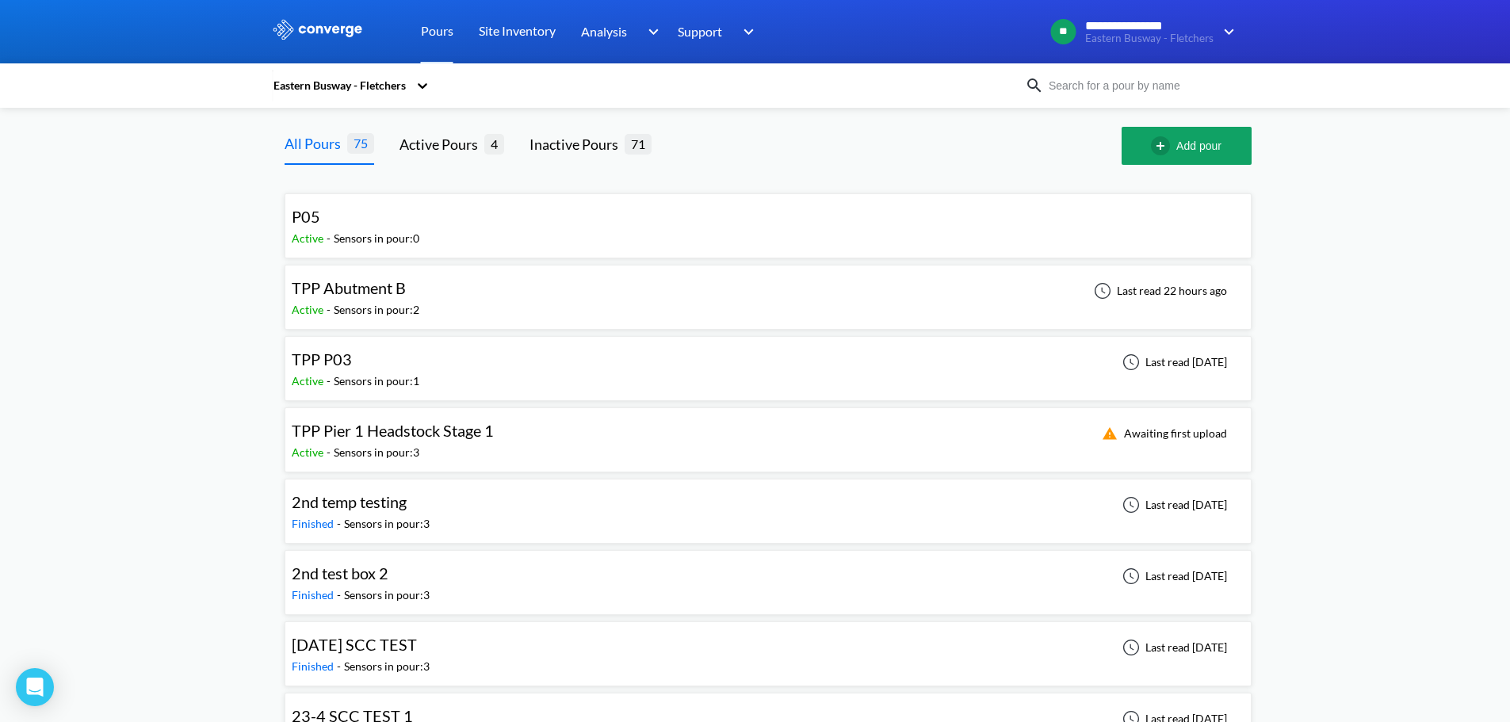
click at [467, 296] on div "TPP Abutment B Active - Sensors in pour: 2 Last read 22 hours ago" at bounding box center [768, 297] width 953 height 51
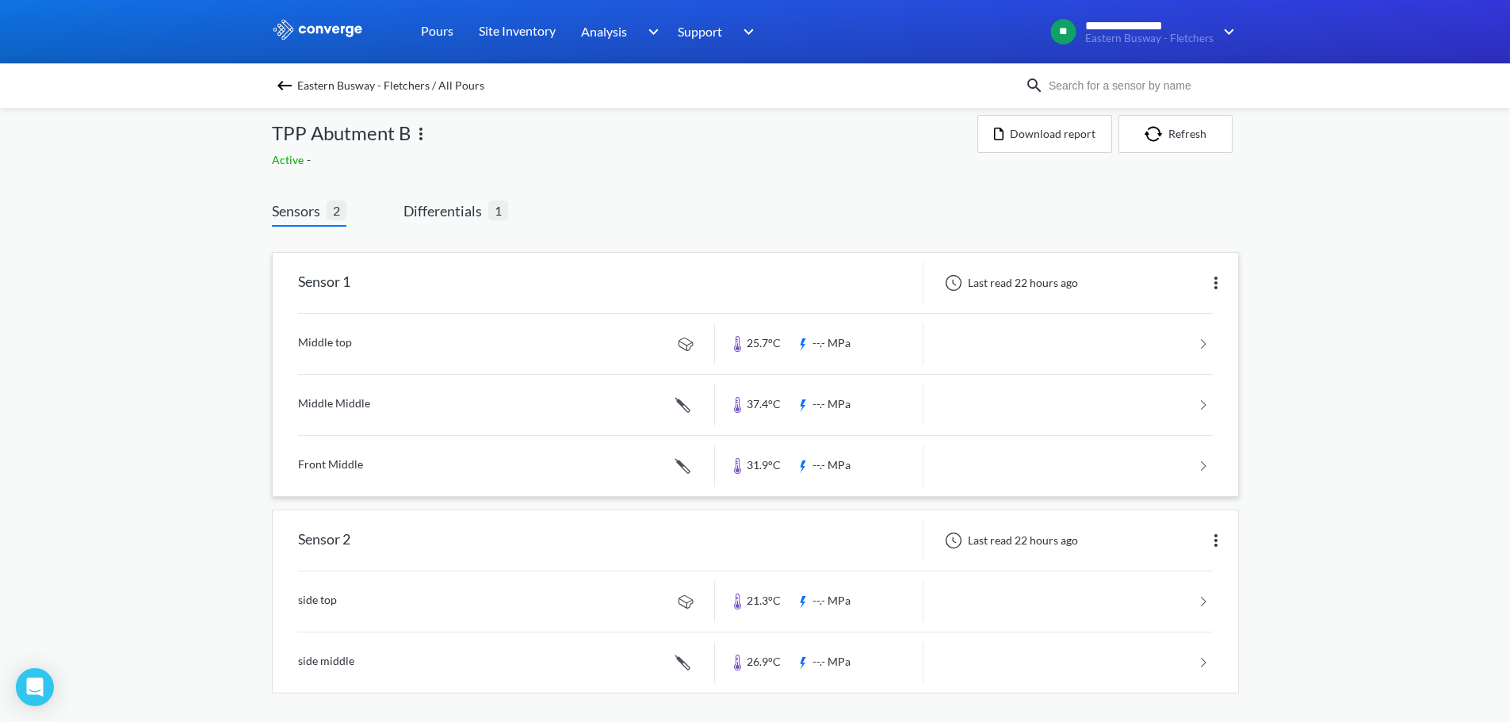
scroll to position [15, 0]
